Goal: Transaction & Acquisition: Purchase product/service

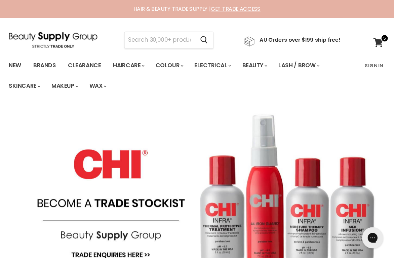
scroll to position [2, 0]
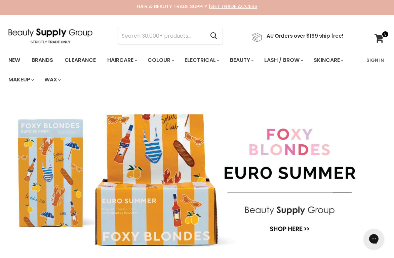
click at [48, 62] on link "Brands" at bounding box center [43, 60] width 32 height 14
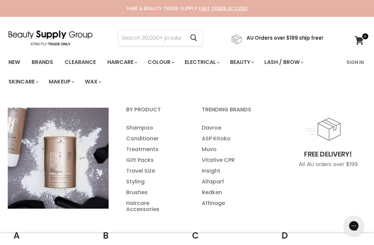
click at [166, 33] on input "Search" at bounding box center [151, 37] width 66 height 15
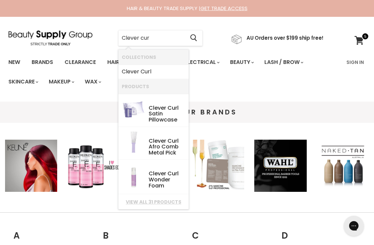
type input "Clever curl"
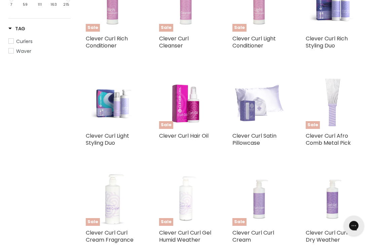
scroll to position [309, 0]
click at [341, 137] on link "Clever Curl Afro Comb Metal Pick" at bounding box center [328, 139] width 45 height 15
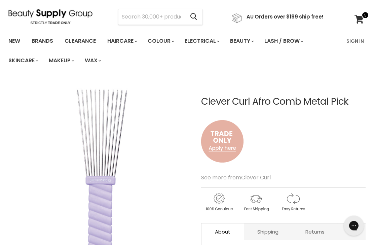
scroll to position [2, 0]
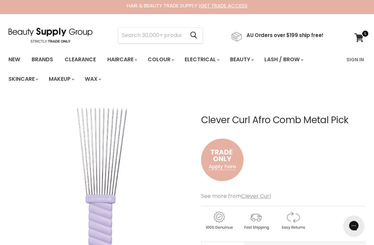
click at [359, 57] on link "Sign In" at bounding box center [356, 60] width 26 height 14
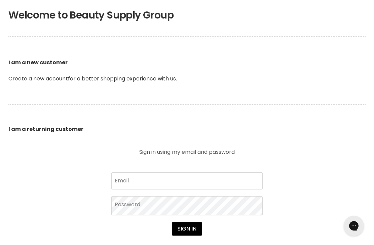
scroll to position [154, 0]
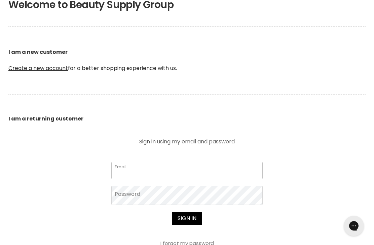
click at [221, 169] on input "Email" at bounding box center [186, 170] width 151 height 17
type input "deborahbeer01@gmail.com"
click at [187, 219] on button "Sign in" at bounding box center [187, 218] width 30 height 13
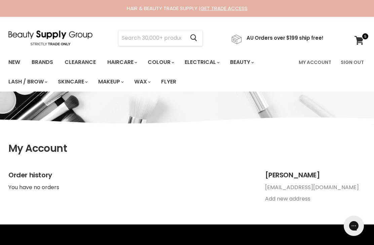
click at [178, 33] on input "Search" at bounding box center [151, 37] width 66 height 15
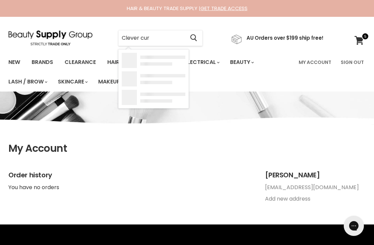
type input "Clever curl"
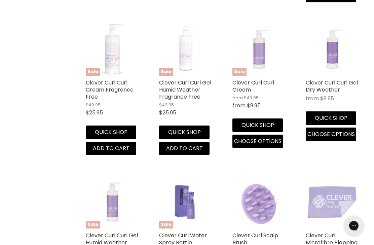
scroll to position [636, 0]
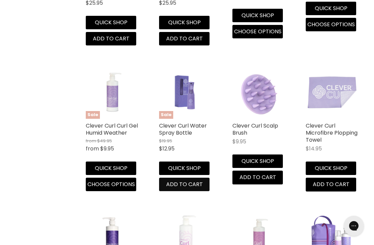
scroll to position [717, 0]
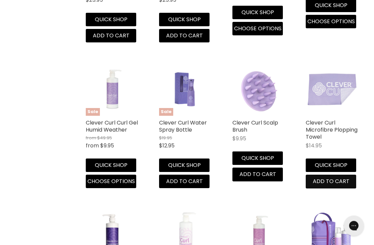
click at [343, 178] on span "Add to cart" at bounding box center [331, 182] width 37 height 8
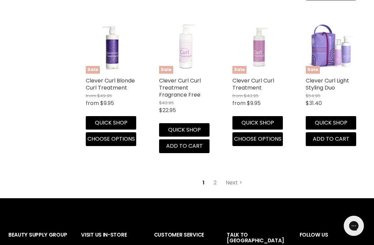
scroll to position [901, 0]
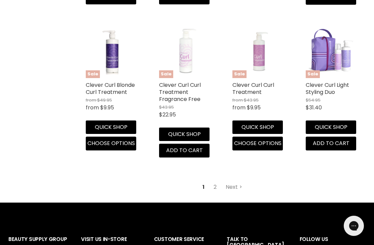
click at [236, 183] on link "Next" at bounding box center [234, 187] width 24 height 12
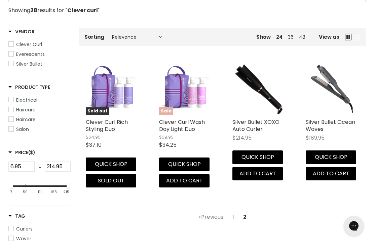
scroll to position [121, 0]
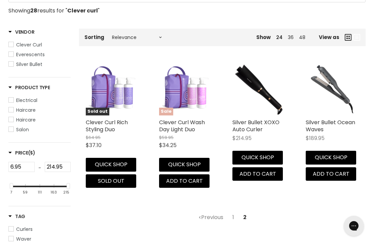
click at [234, 214] on link "1" at bounding box center [233, 217] width 9 height 12
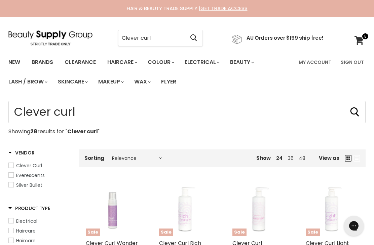
click at [364, 38] on span at bounding box center [365, 36] width 7 height 7
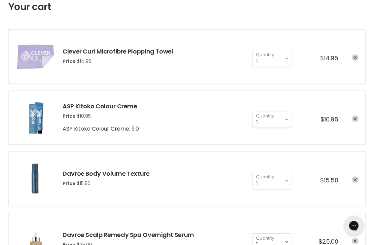
scroll to position [107, 0]
click at [358, 118] on link "remove ASP Kitoko Colour Creme" at bounding box center [355, 118] width 7 height 7
click at [357, 115] on link "remove ASP Kitoko Colour Creme" at bounding box center [355, 118] width 7 height 7
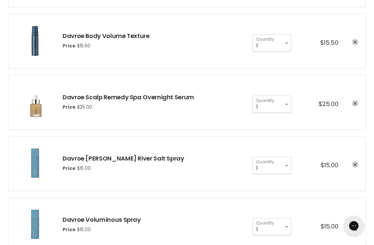
scroll to position [211, 0]
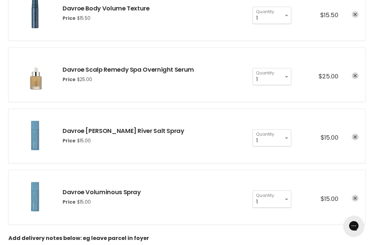
click at [356, 136] on icon "remove Davroe Murray River Salt Spray" at bounding box center [355, 137] width 3 height 3
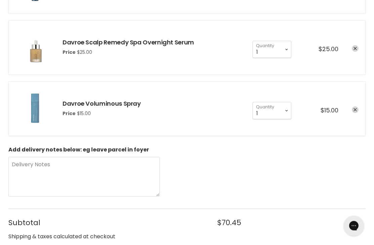
scroll to position [233, 0]
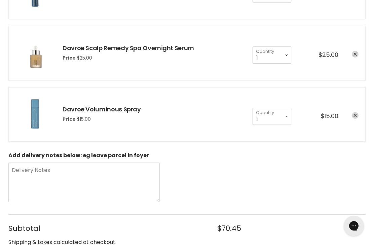
click at [358, 116] on link "remove Davroe Voluminous Spray" at bounding box center [355, 115] width 7 height 7
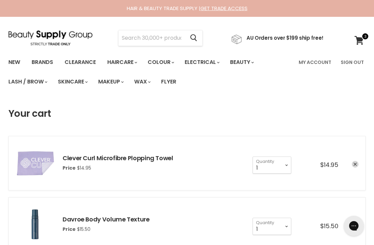
click at [160, 36] on input "Search" at bounding box center [151, 37] width 66 height 15
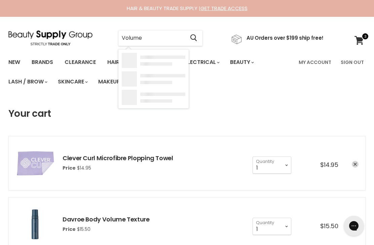
type input "Volume"
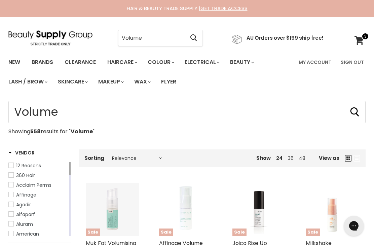
type input "Volume"
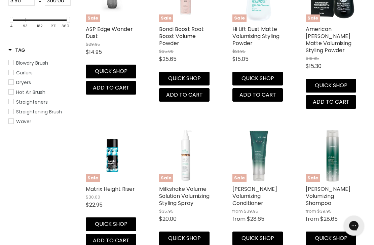
scroll to position [371, 0]
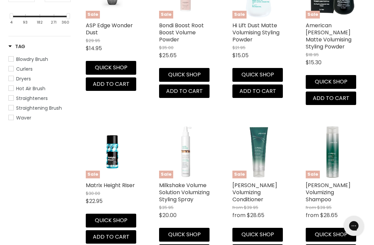
click at [192, 188] on link "Milkshake Volume Solution Volumizing Styling Spray" at bounding box center [184, 192] width 50 height 22
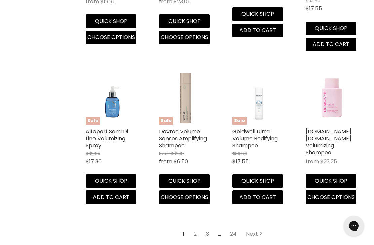
scroll to position [884, 0]
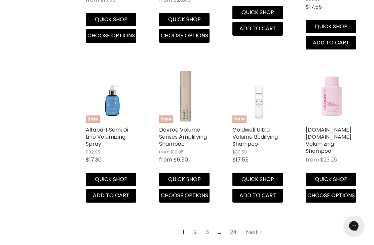
click at [257, 226] on link "Next" at bounding box center [254, 232] width 24 height 12
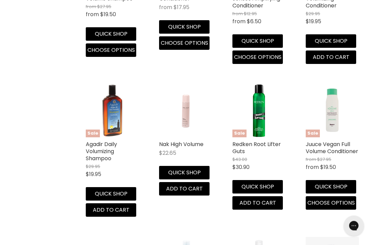
scroll to position [550, 0]
click at [193, 148] on link "Nak High Volume" at bounding box center [181, 144] width 44 height 8
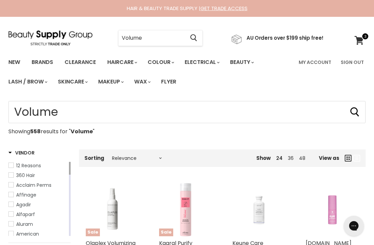
click at [168, 36] on input "Volume" at bounding box center [151, 37] width 66 height 15
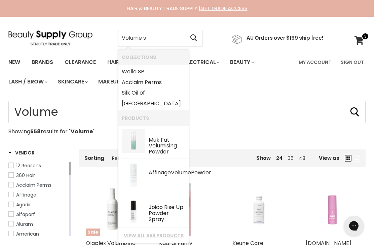
type input "Volume"
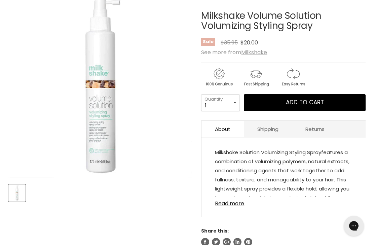
scroll to position [110, 0]
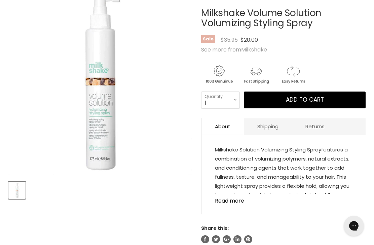
click at [237, 204] on link "Read more" at bounding box center [283, 199] width 137 height 10
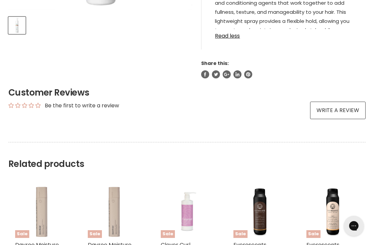
scroll to position [299, 0]
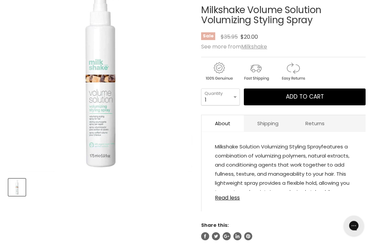
click at [342, 96] on button "Add to cart" at bounding box center [305, 97] width 122 height 17
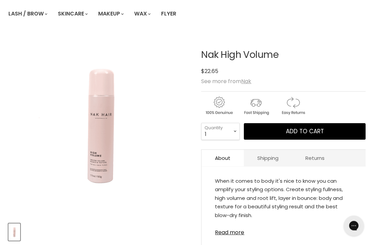
scroll to position [68, 0]
click at [243, 236] on link "Read more" at bounding box center [283, 230] width 137 height 10
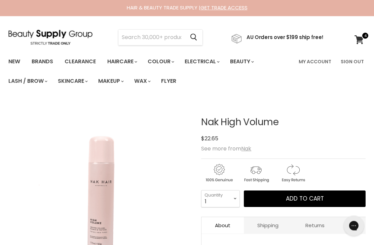
scroll to position [0, 0]
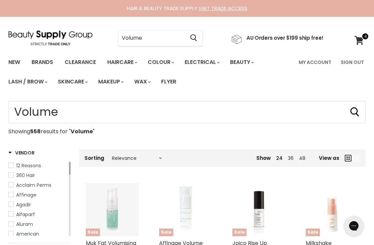
type input "Volume"
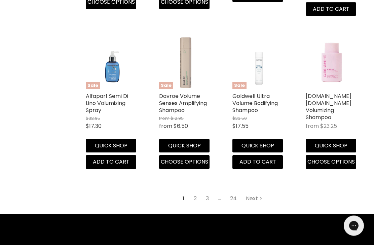
scroll to position [921, 0]
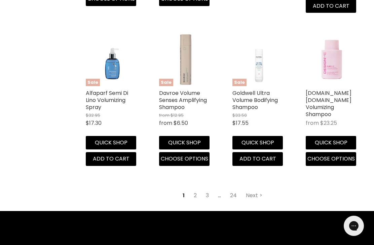
click at [259, 189] on link "Next" at bounding box center [254, 195] width 24 height 12
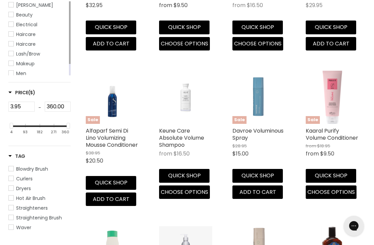
scroll to position [159, 0]
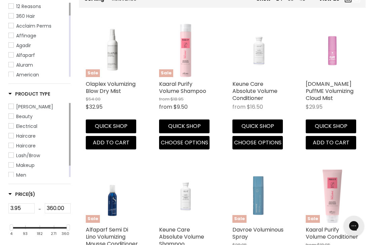
click at [123, 84] on link "Olaplex Volumizing Blow Dry Mist" at bounding box center [111, 87] width 50 height 15
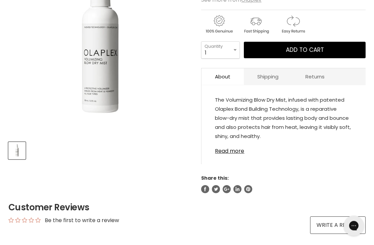
scroll to position [150, 0]
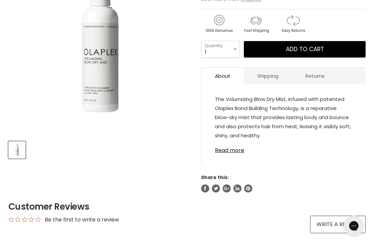
click at [238, 153] on link "Read more" at bounding box center [283, 148] width 137 height 10
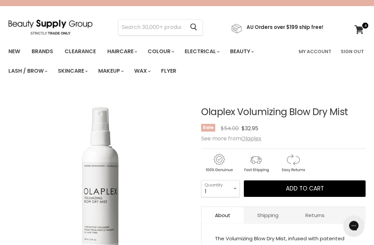
scroll to position [0, 0]
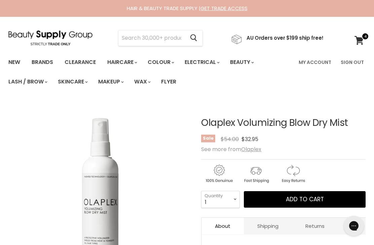
click at [329, 200] on button "Add to cart" at bounding box center [305, 199] width 122 height 17
